Goal: Task Accomplishment & Management: Complete application form

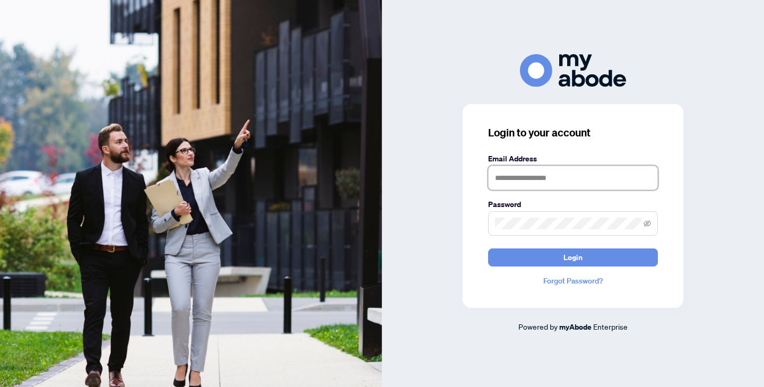
click at [579, 165] on input "text" at bounding box center [573, 177] width 170 height 24
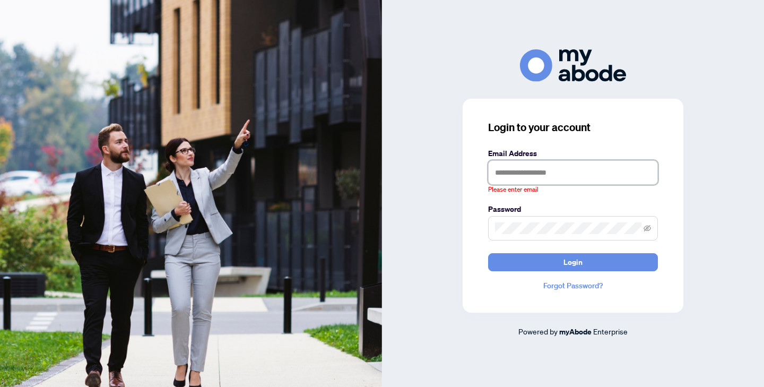
type input "**********"
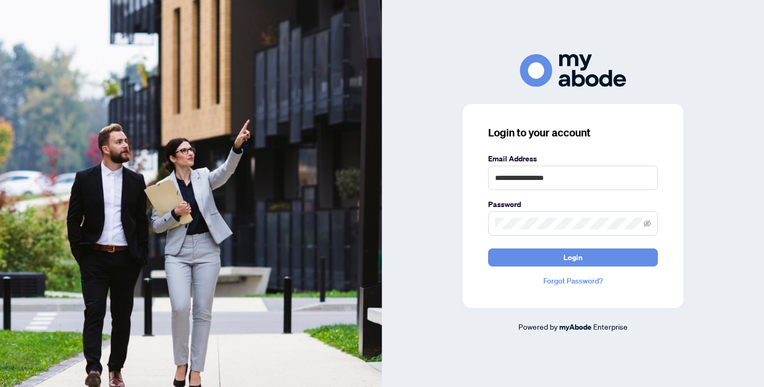
click at [573, 247] on form "**********" at bounding box center [573, 209] width 170 height 113
click at [573, 258] on span "Login" at bounding box center [572, 257] width 19 height 17
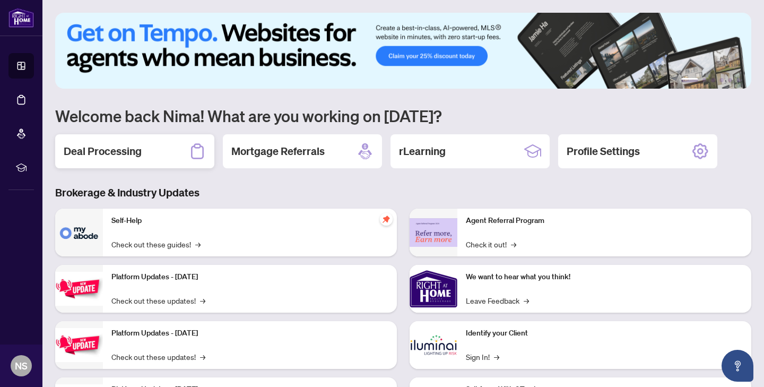
click at [161, 150] on div "Deal Processing" at bounding box center [134, 151] width 159 height 34
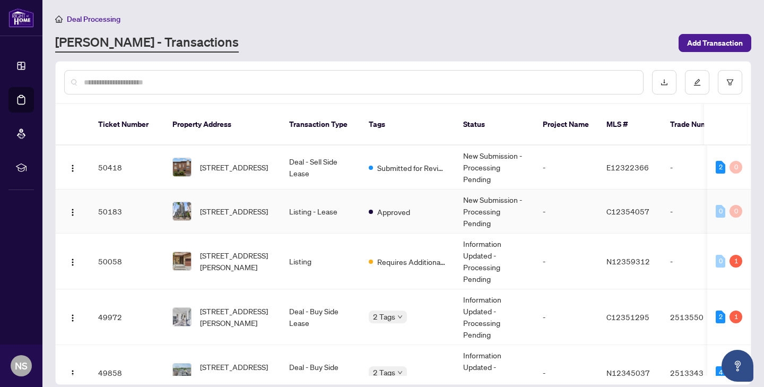
click at [187, 202] on img at bounding box center [182, 211] width 18 height 18
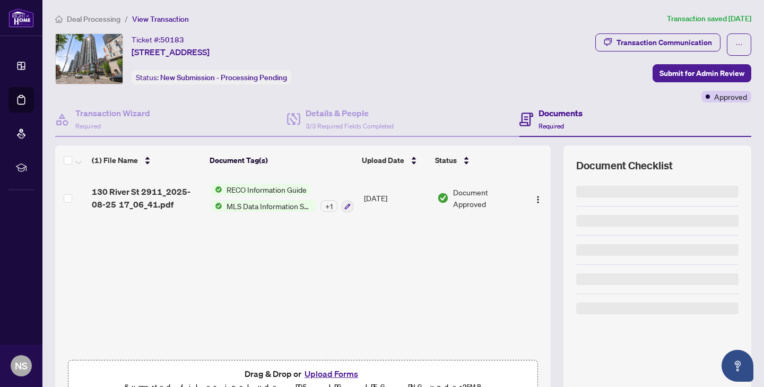
scroll to position [57, 0]
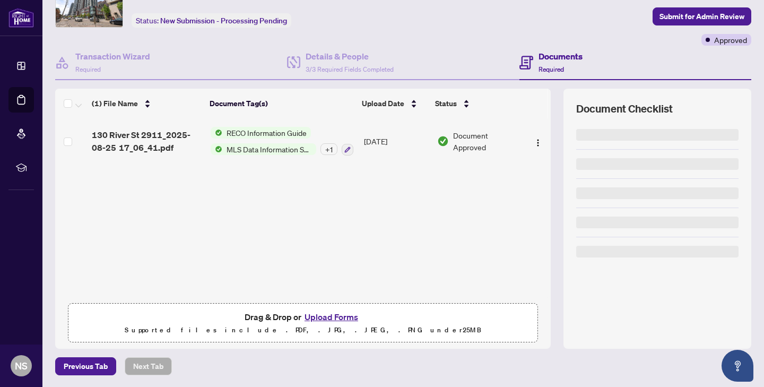
click at [335, 320] on button "Upload Forms" at bounding box center [331, 317] width 60 height 14
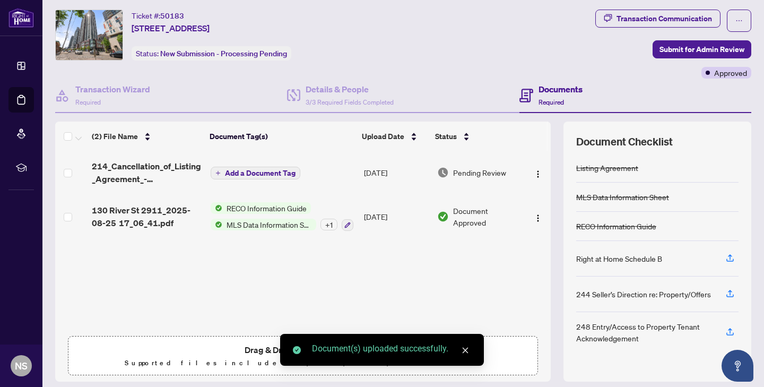
scroll to position [0, 0]
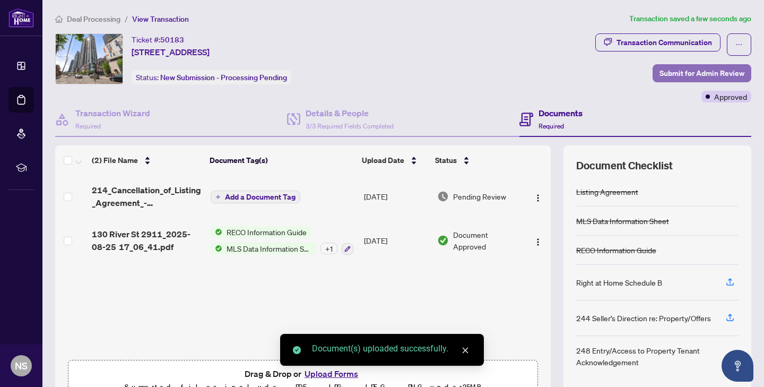
click at [690, 71] on span "Submit for Admin Review" at bounding box center [701, 73] width 85 height 17
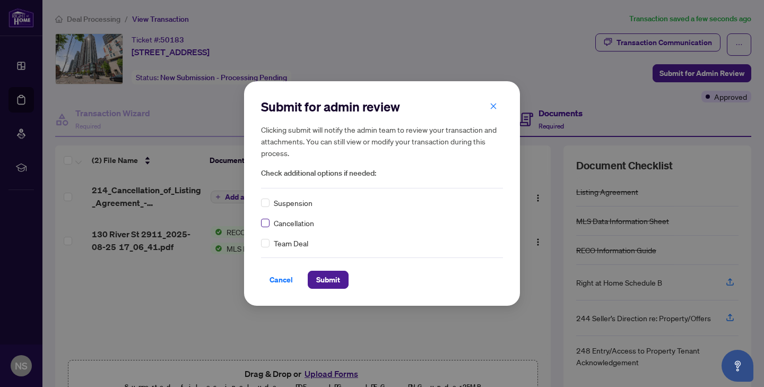
click at [267, 227] on label at bounding box center [265, 223] width 8 height 12
click at [324, 276] on span "Submit" at bounding box center [328, 279] width 24 height 17
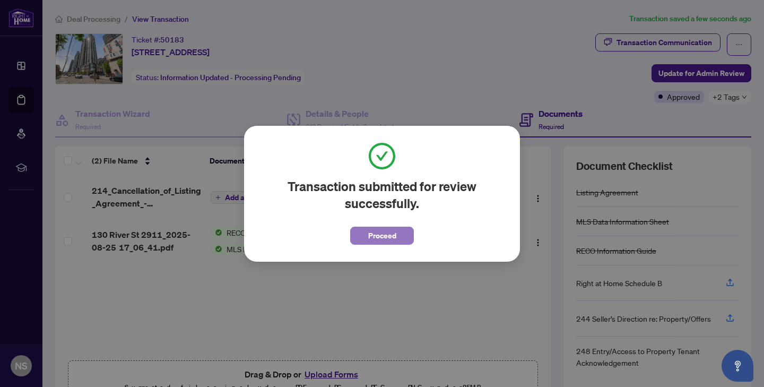
click at [392, 241] on span "Proceed" at bounding box center [382, 235] width 28 height 17
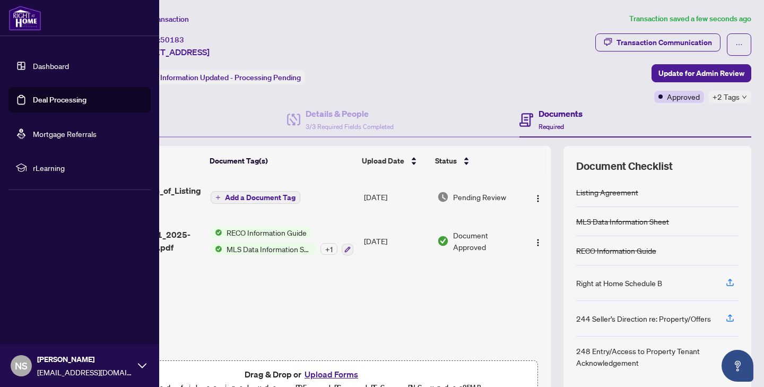
click at [38, 63] on link "Dashboard" at bounding box center [51, 66] width 36 height 10
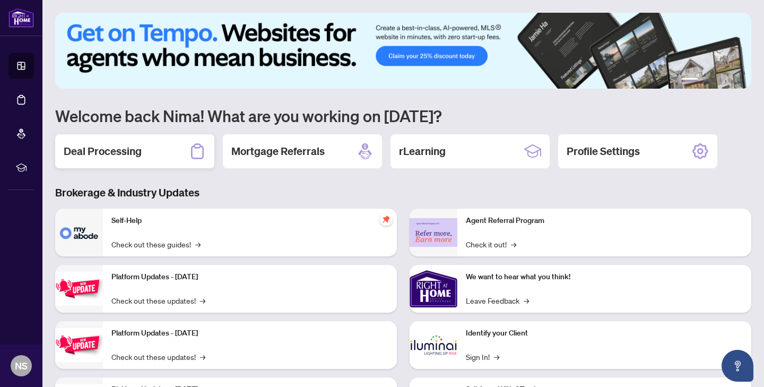
click at [161, 153] on div "Deal Processing" at bounding box center [134, 151] width 159 height 34
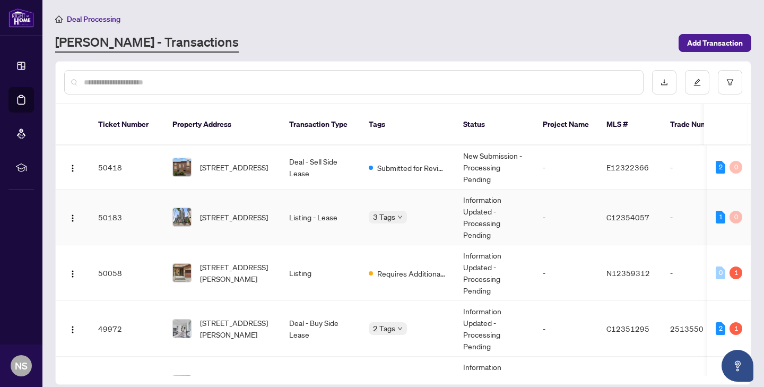
scroll to position [72, 0]
